Goal: Task Accomplishment & Management: Manage account settings

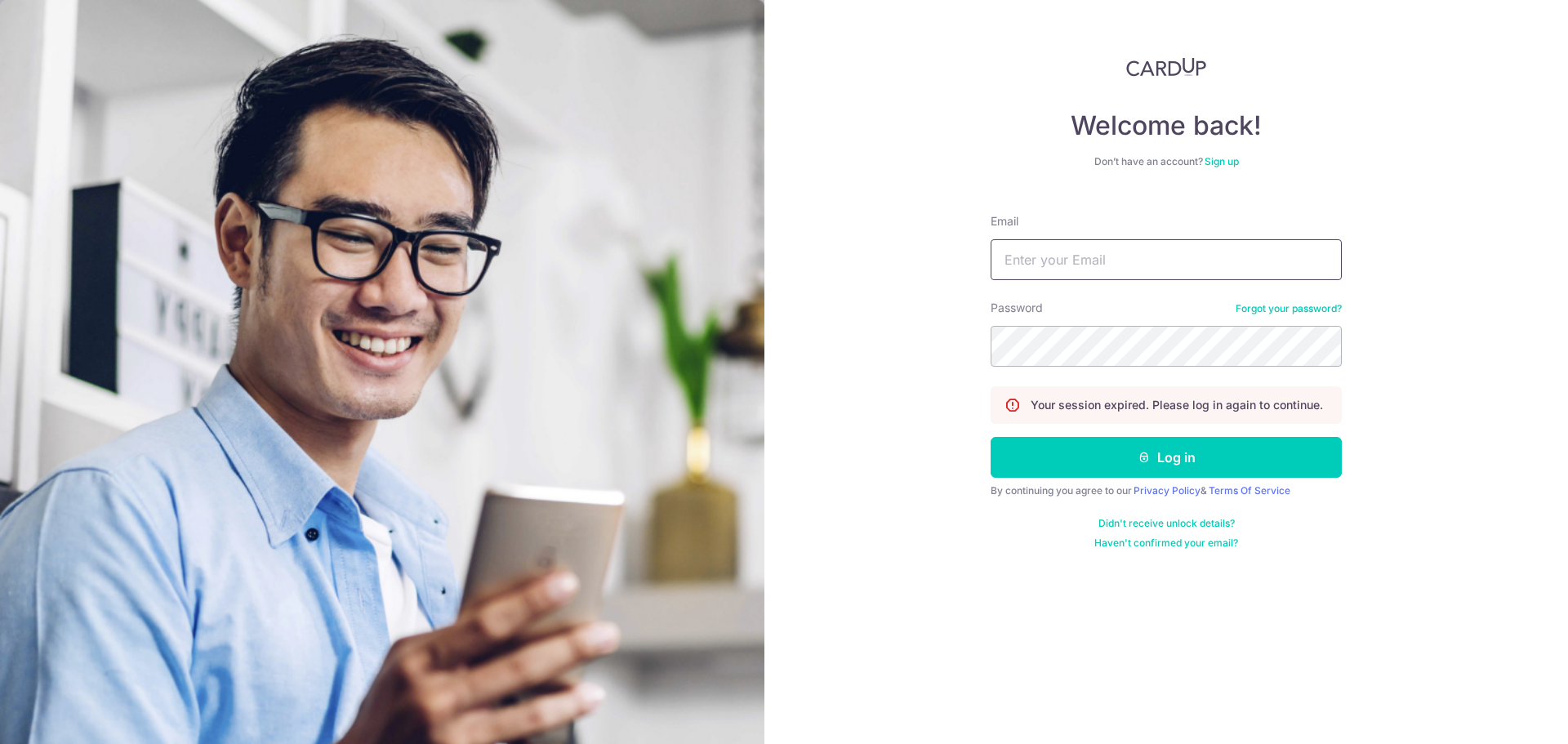
click at [1115, 256] on input "Email" at bounding box center [1165, 259] width 351 height 41
type input "[EMAIL_ADDRESS][DOMAIN_NAME]"
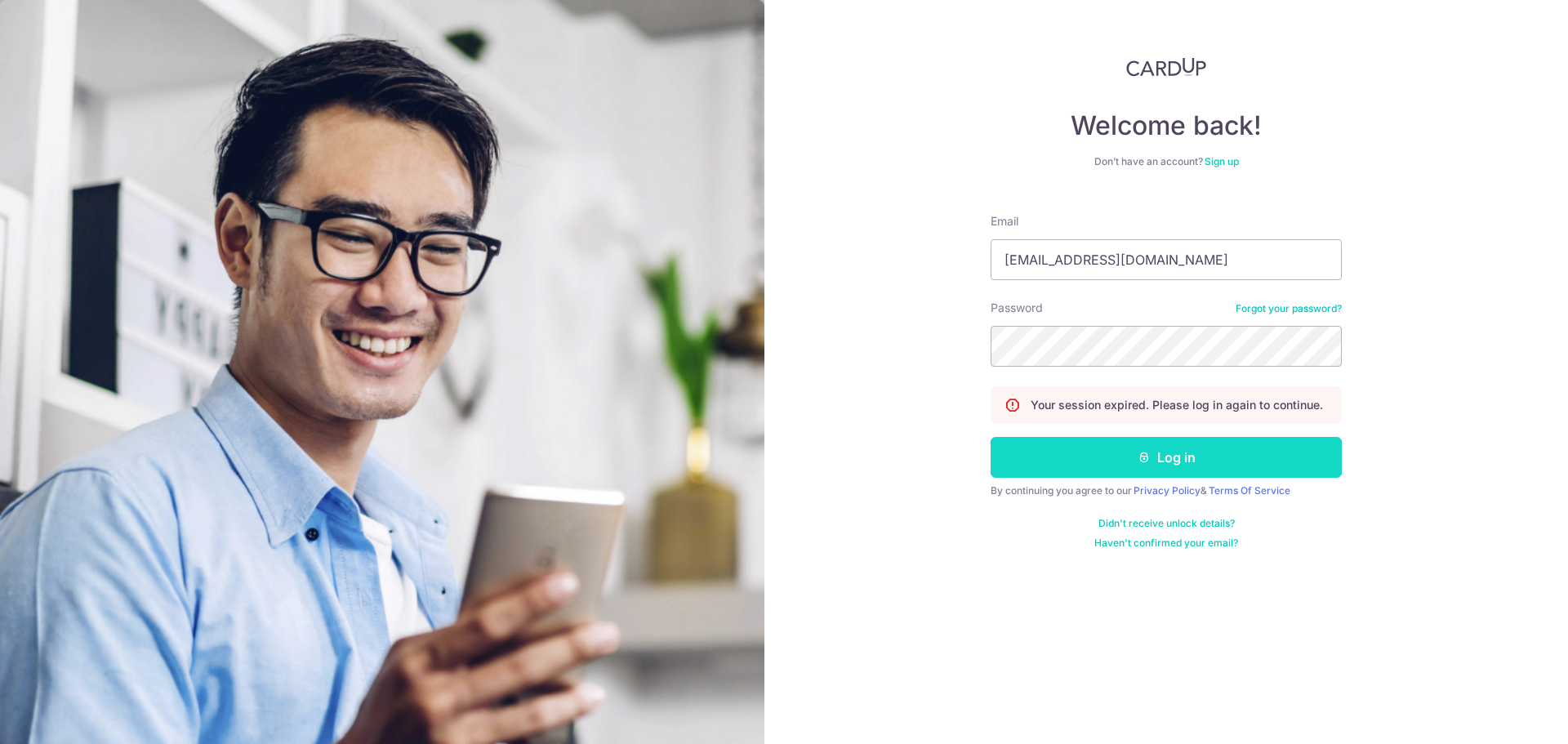
click at [1124, 472] on button "Log in" at bounding box center [1165, 457] width 351 height 41
